Goal: Information Seeking & Learning: Learn about a topic

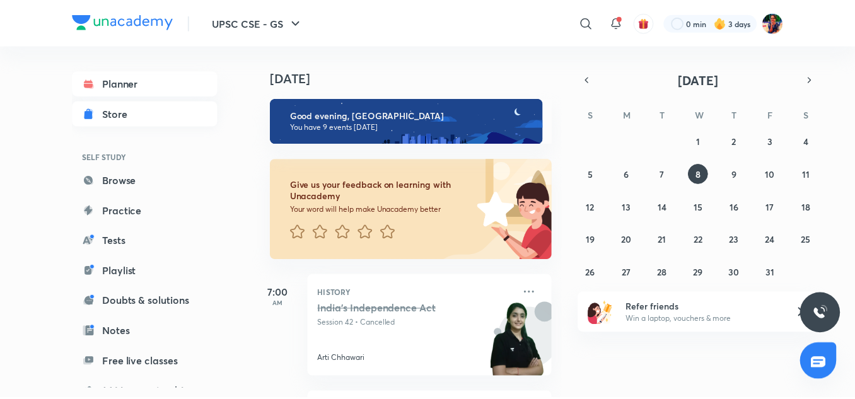
scroll to position [138, 0]
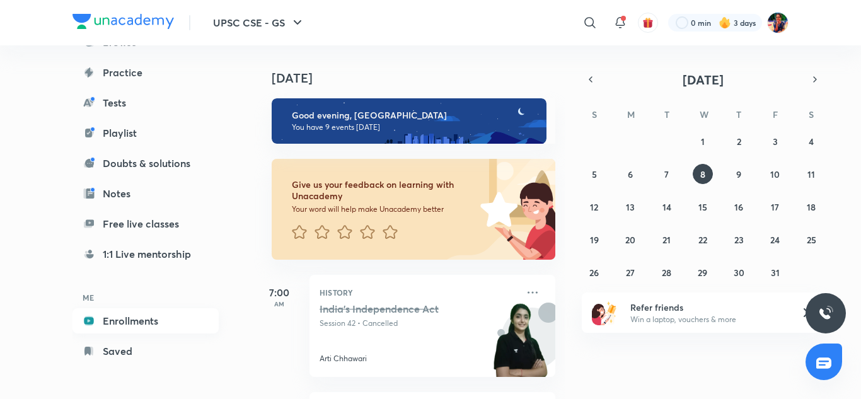
click at [134, 323] on link "Enrollments" at bounding box center [145, 320] width 146 height 25
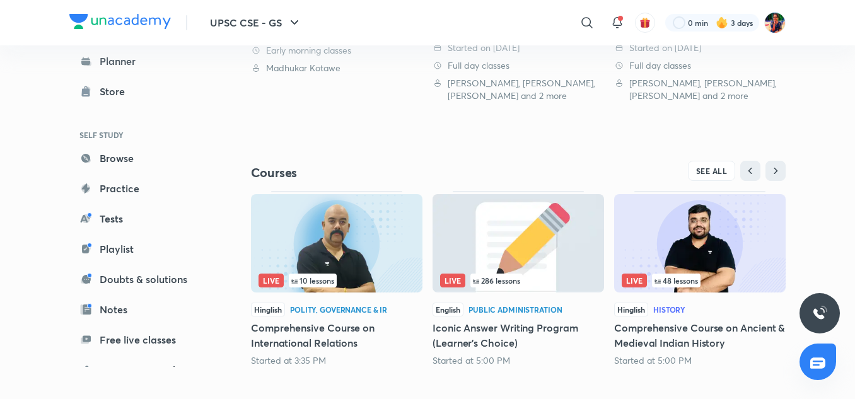
scroll to position [483, 0]
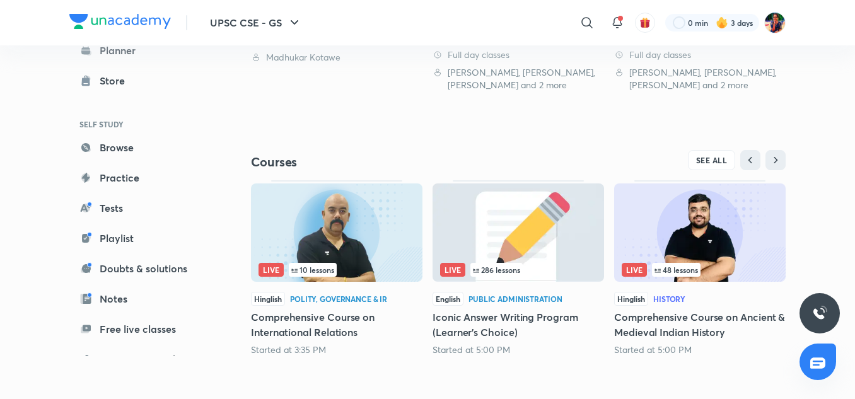
click at [727, 189] on img at bounding box center [699, 232] width 171 height 98
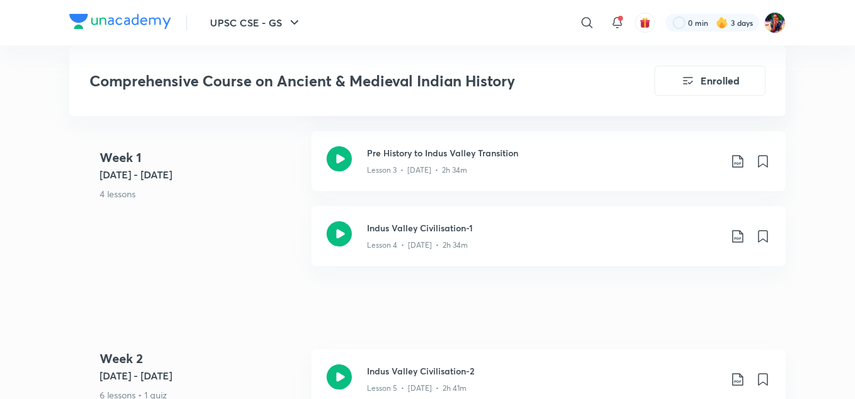
scroll to position [842, 0]
click at [344, 149] on icon at bounding box center [339, 158] width 25 height 25
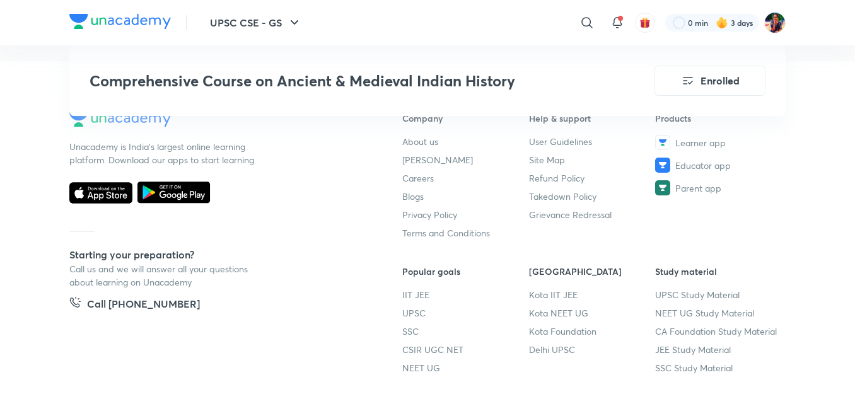
scroll to position [5277, 0]
